Goal: Information Seeking & Learning: Learn about a topic

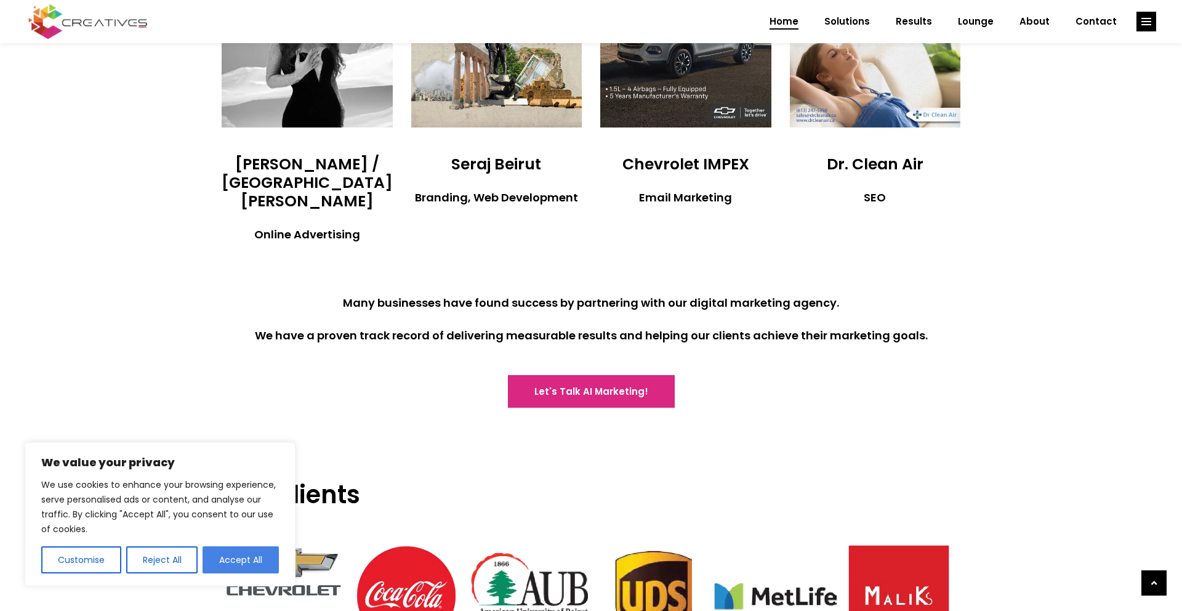
scroll to position [2594, 0]
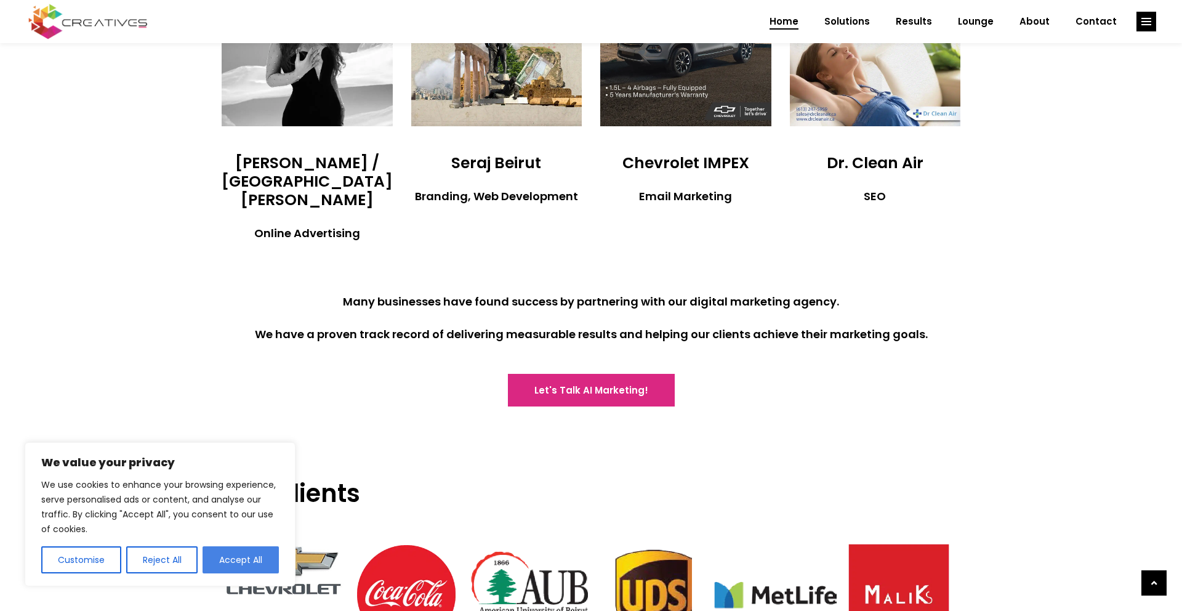
click at [253, 555] on button "Accept All" at bounding box center [241, 559] width 76 height 27
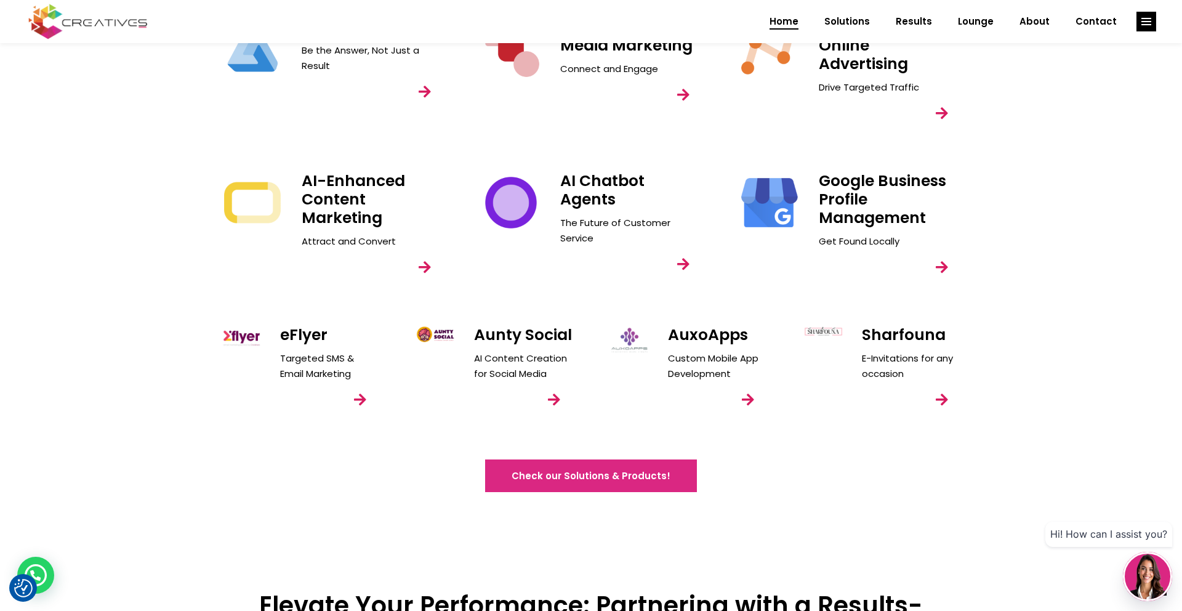
scroll to position [1817, 0]
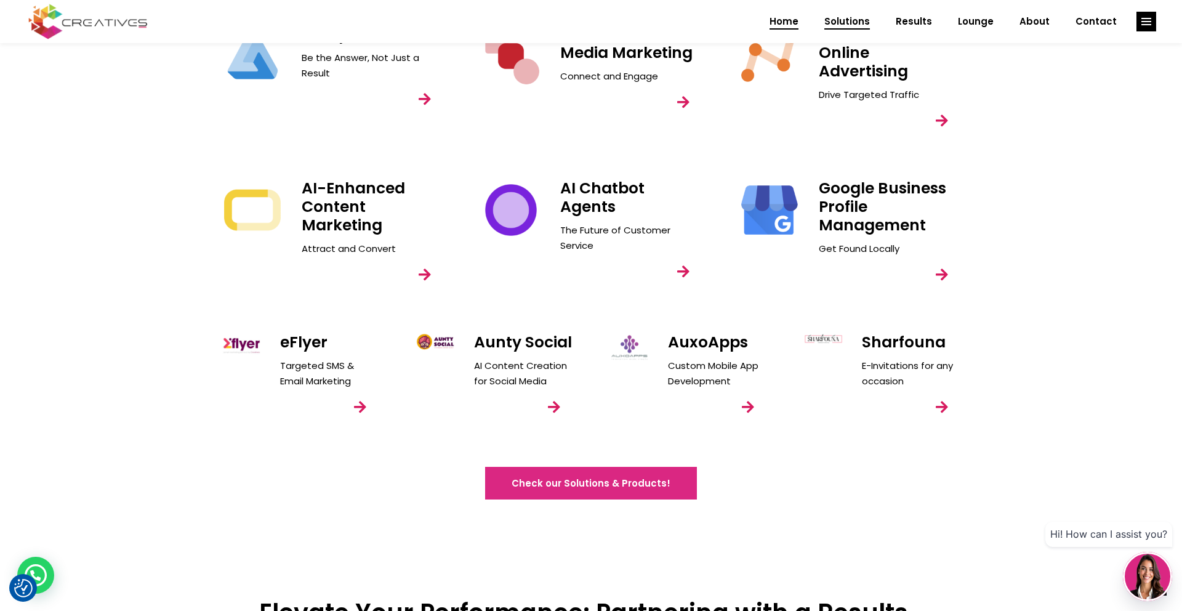
click at [845, 23] on span "Solutions" at bounding box center [847, 22] width 46 height 32
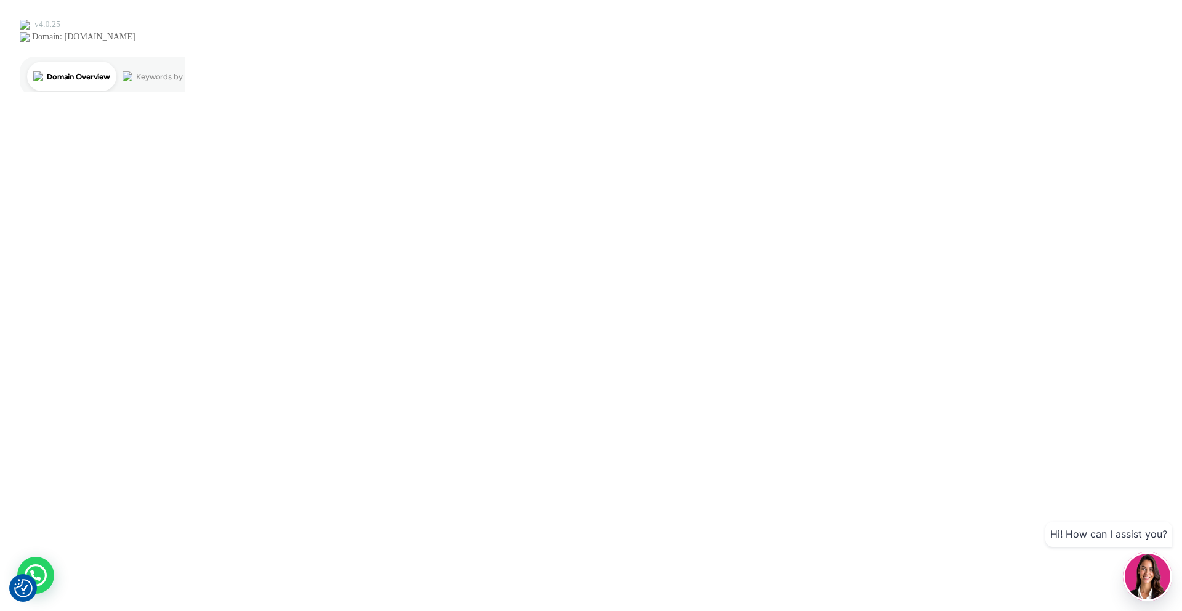
scroll to position [0, 0]
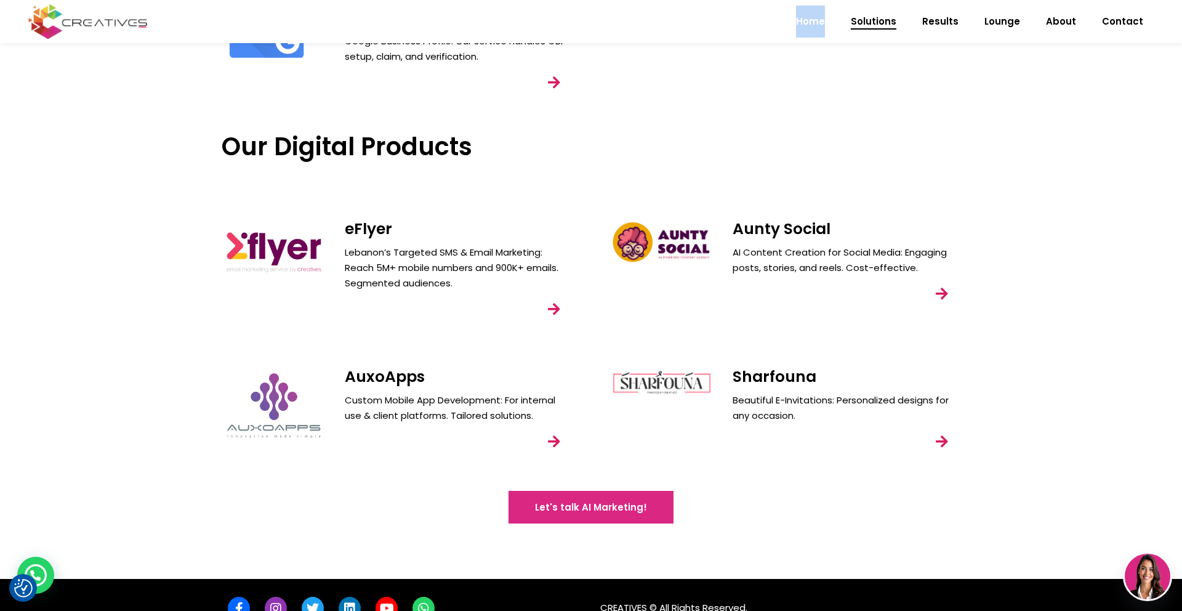
scroll to position [1061, 0]
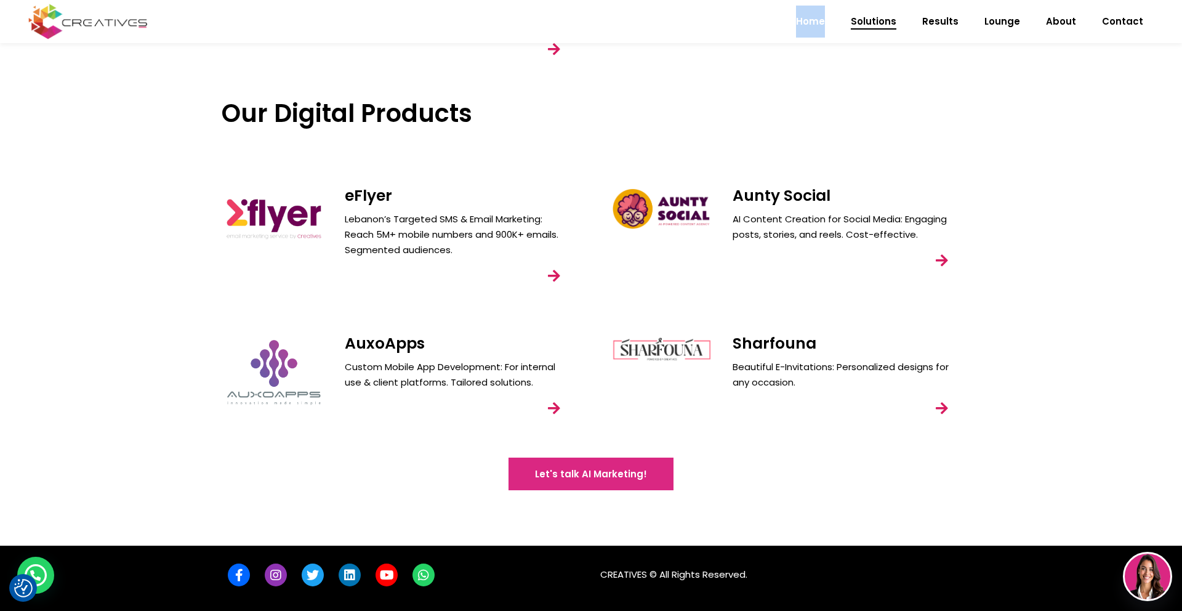
click at [883, 24] on span "Solutions" at bounding box center [874, 22] width 46 height 32
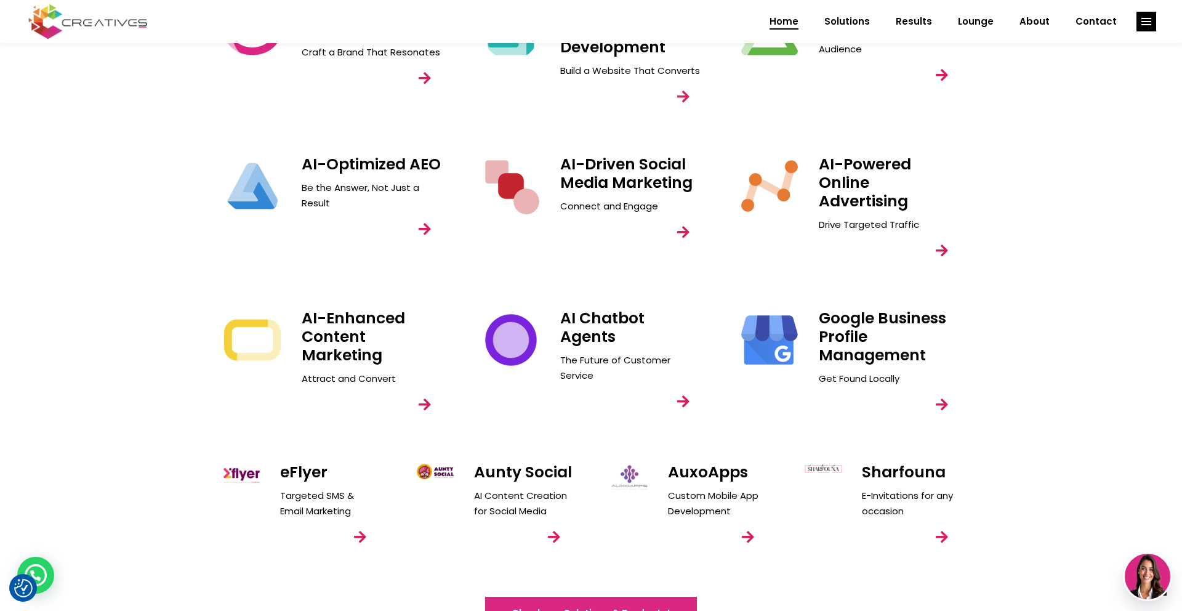
scroll to position [1691, 0]
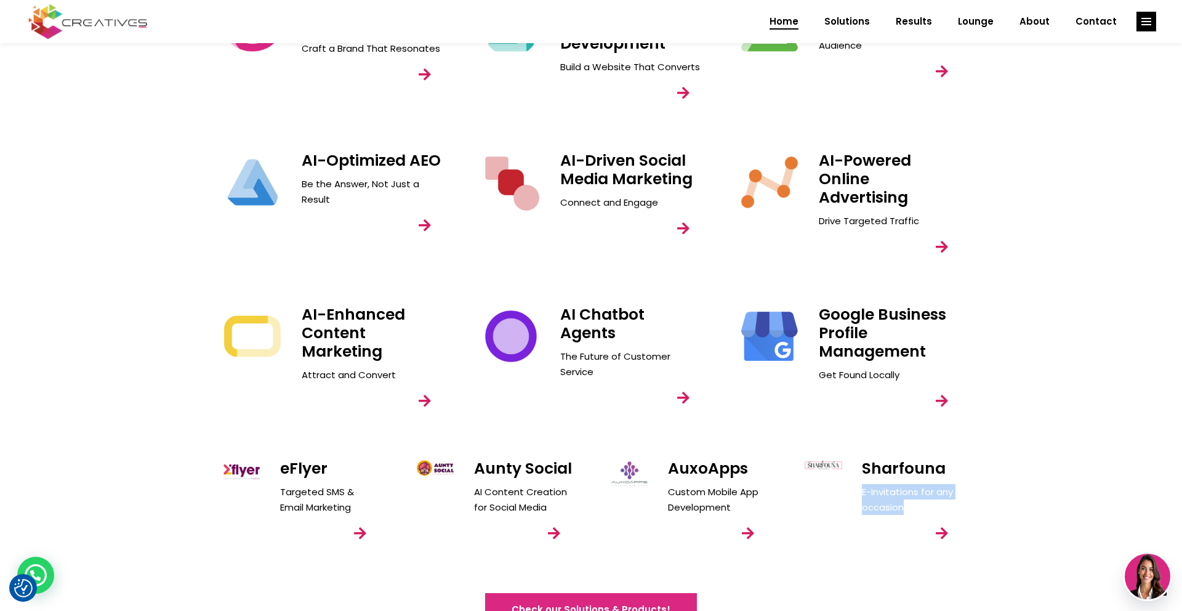
drag, startPoint x: 864, startPoint y: 475, endPoint x: 902, endPoint y: 489, distance: 41.1
click at [905, 488] on p "E-Invitations for any occasion" at bounding box center [911, 499] width 98 height 31
copy p "E-Invitations for any occasion"
click at [777, 23] on link "Home" at bounding box center [783, 22] width 55 height 32
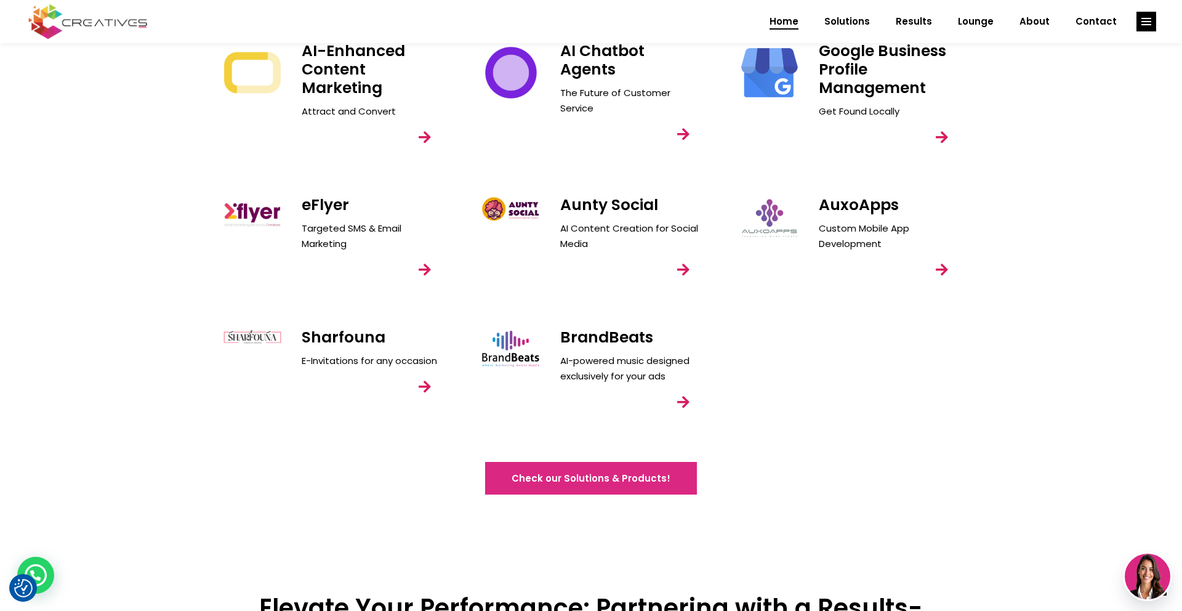
scroll to position [1956, 0]
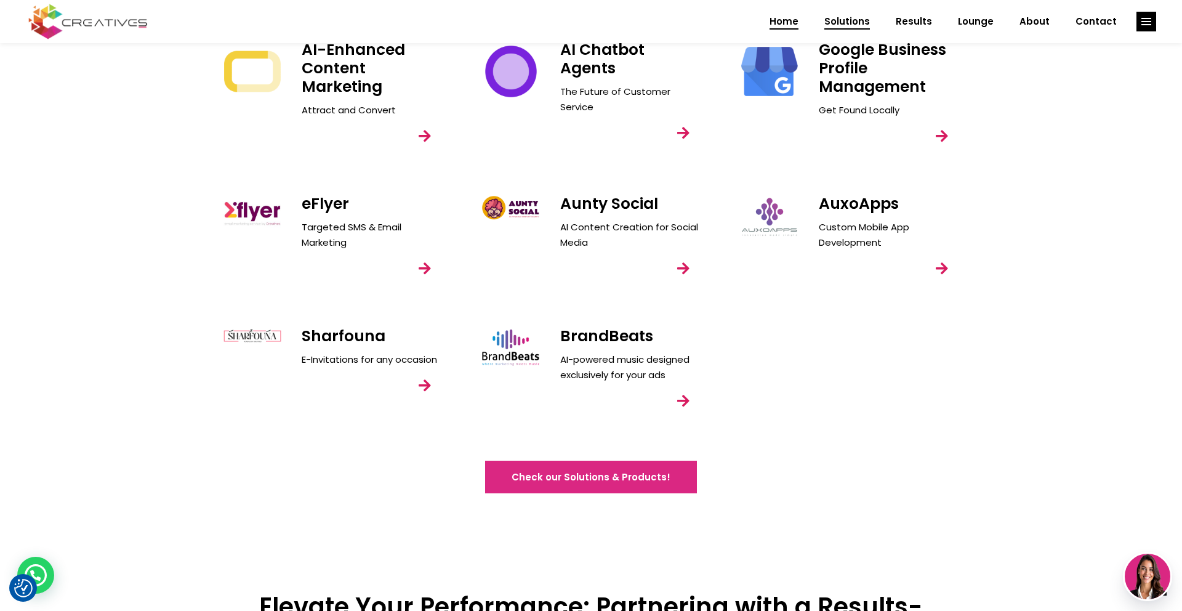
click at [861, 26] on span "Solutions" at bounding box center [847, 22] width 46 height 32
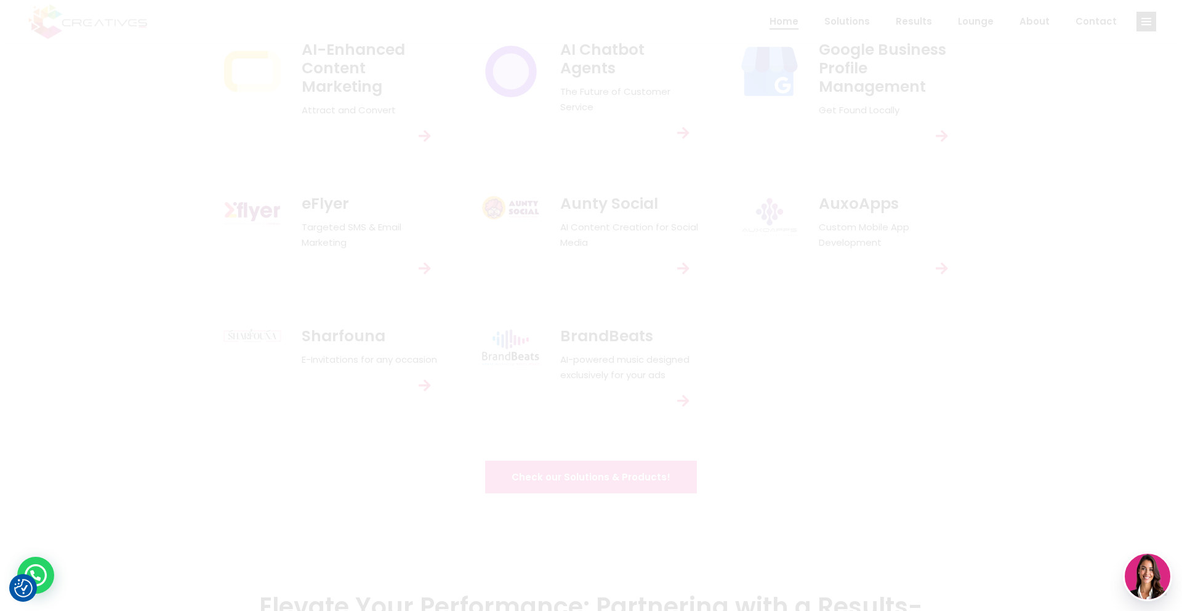
scroll to position [0, 0]
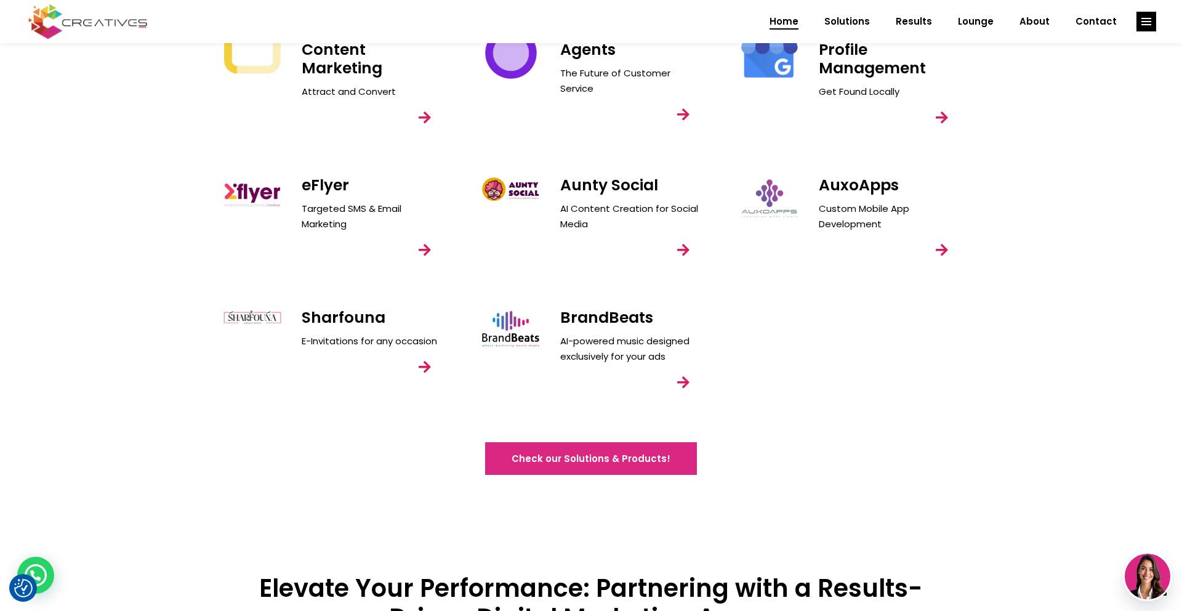
scroll to position [2005, 0]
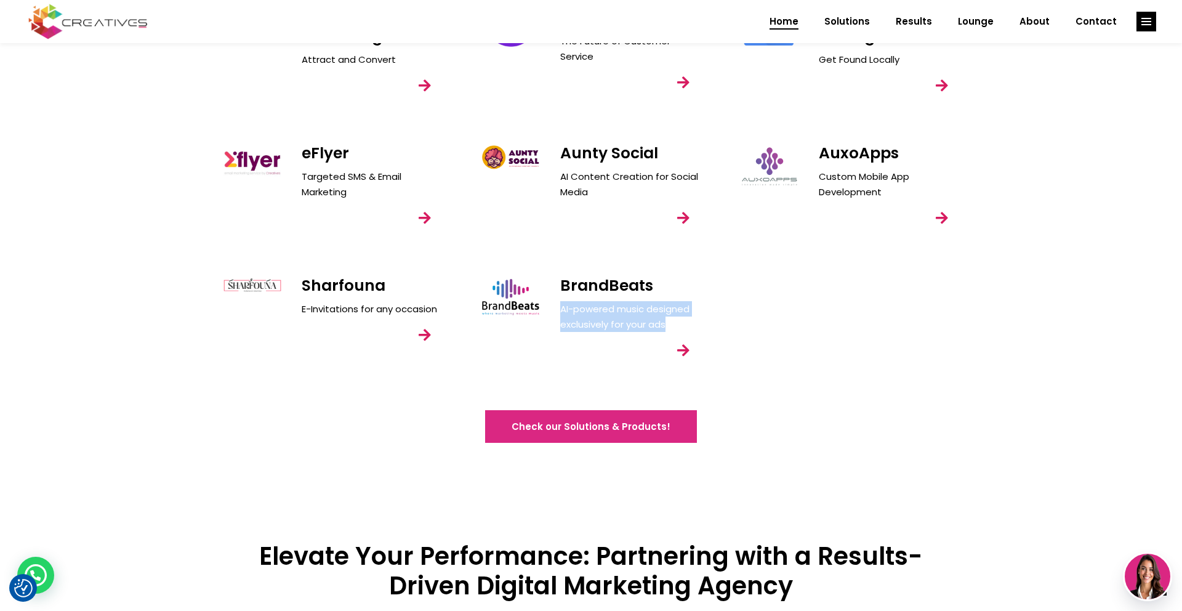
drag, startPoint x: 561, startPoint y: 294, endPoint x: 644, endPoint y: 300, distance: 83.4
click at [673, 305] on p "AI-powered music designed exclusively for your ads" at bounding box center [631, 316] width 142 height 31
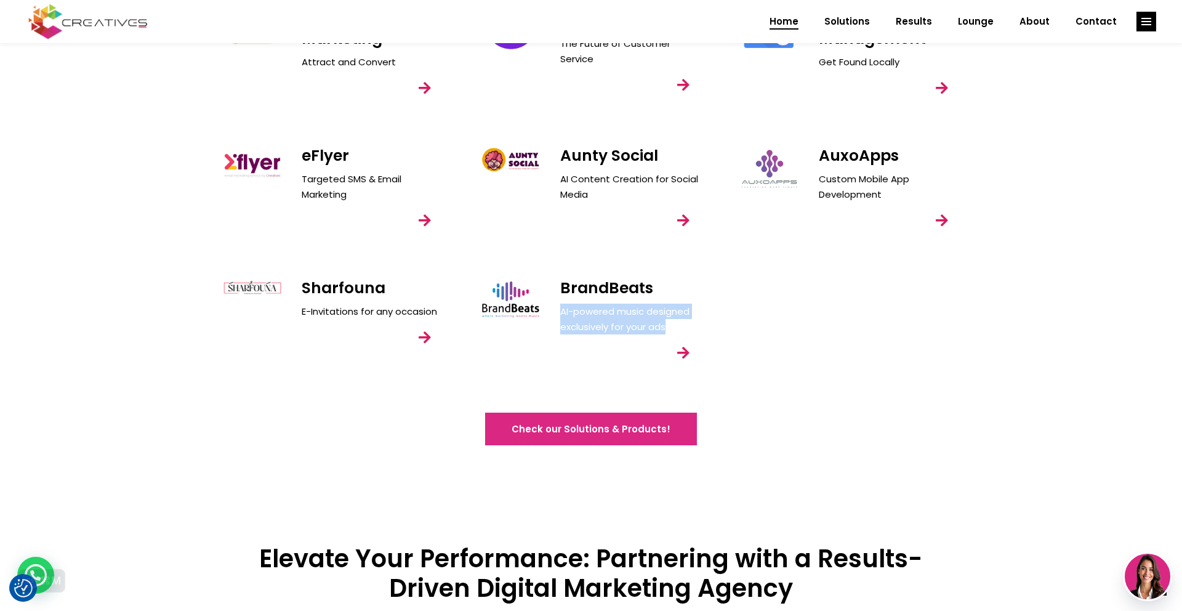
copy p "AI-powered music designed exclusively for your ads"
click at [853, 292] on div "Sharfouna E-Invitations for any occasion BrandBeats AI-powered music designed e…" at bounding box center [591, 336] width 776 height 132
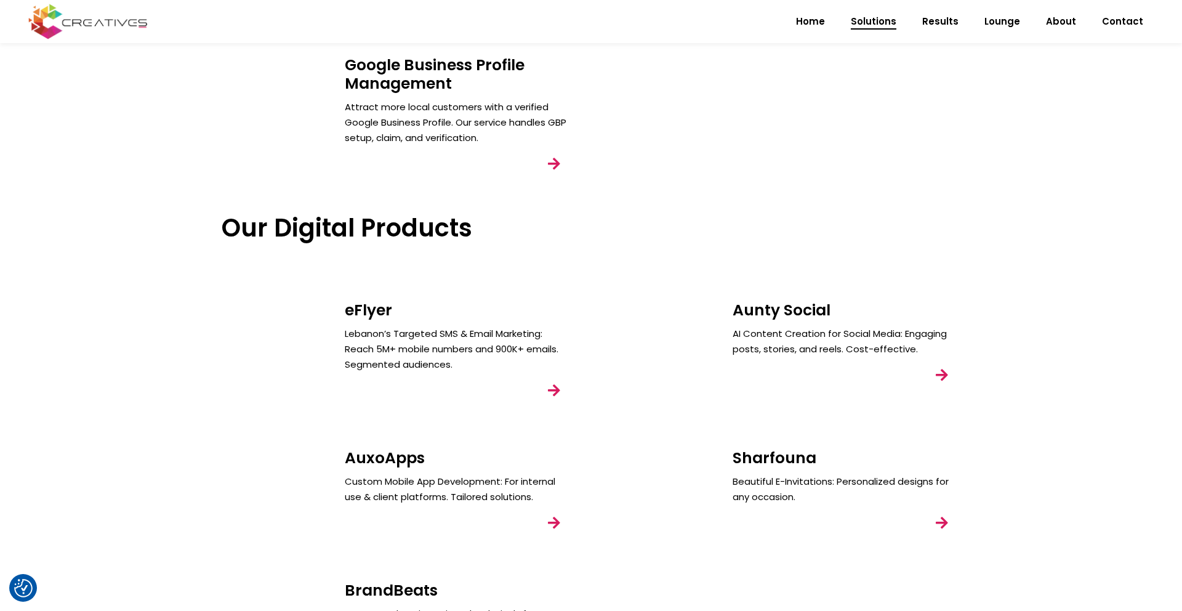
scroll to position [1193, 0]
